Goal: Find contact information: Obtain details needed to contact an individual or organization

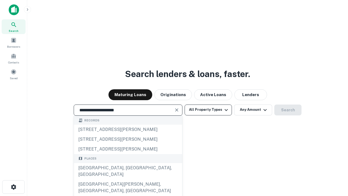
type input "**********"
click at [209, 110] on button "All Property Types" at bounding box center [208, 110] width 47 height 11
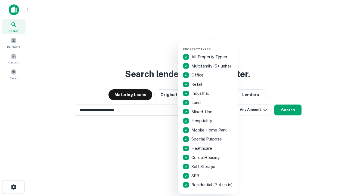
click at [213, 46] on button "button" at bounding box center [213, 46] width 60 height 0
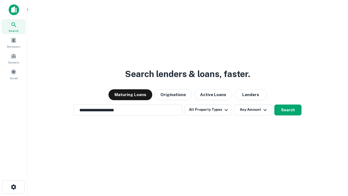
scroll to position [8, 0]
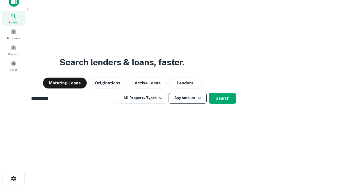
click at [169, 93] on button "Any Amount" at bounding box center [188, 98] width 38 height 11
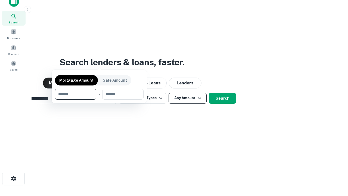
scroll to position [9, 0]
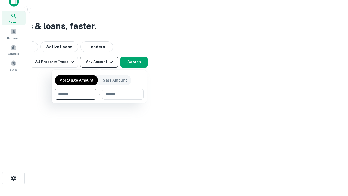
type input "*******"
click at [99, 100] on button "button" at bounding box center [99, 100] width 89 height 0
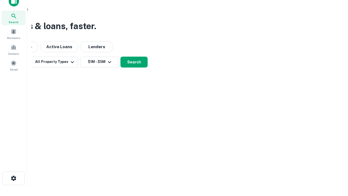
scroll to position [8, 0]
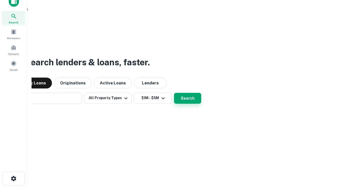
click at [174, 93] on button "Search" at bounding box center [187, 98] width 27 height 11
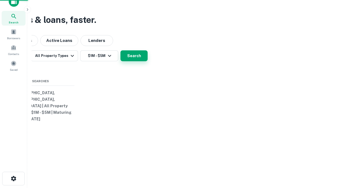
scroll to position [9, 0]
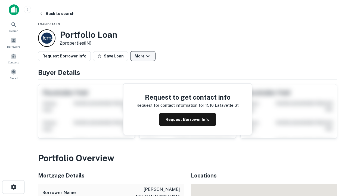
click at [143, 56] on button "More" at bounding box center [142, 56] width 25 height 10
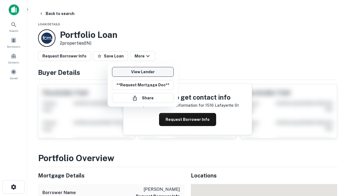
click at [143, 72] on link "View Lender" at bounding box center [143, 72] width 62 height 10
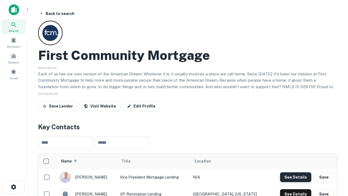
click at [296, 177] on button "See Details" at bounding box center [295, 177] width 31 height 10
